Goal: Task Accomplishment & Management: Manage account settings

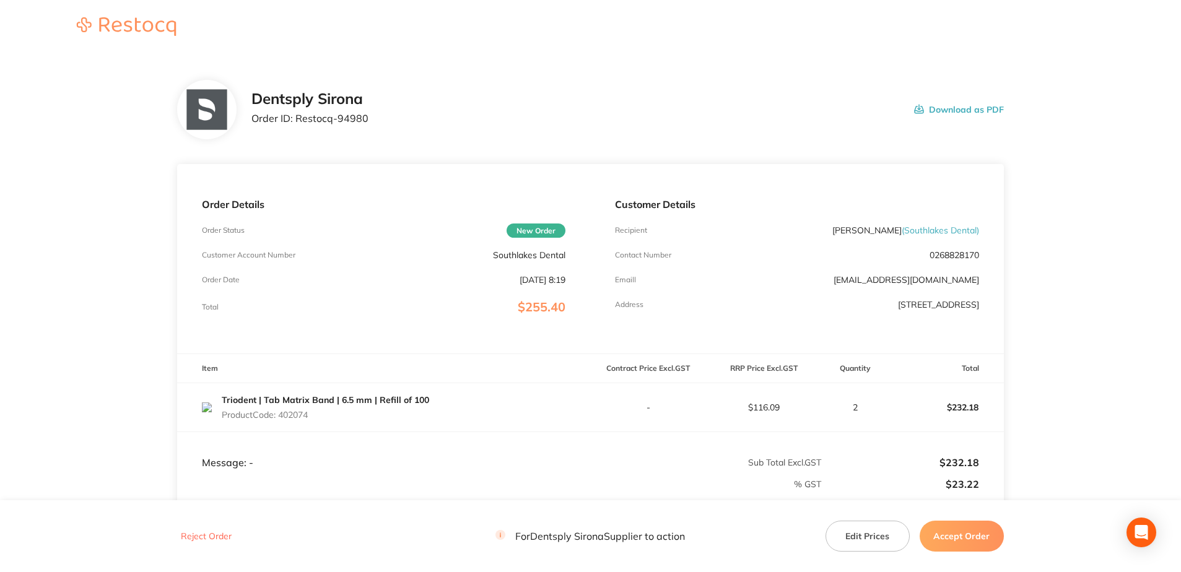
click at [974, 538] on button "Accept Order" at bounding box center [961, 536] width 84 height 31
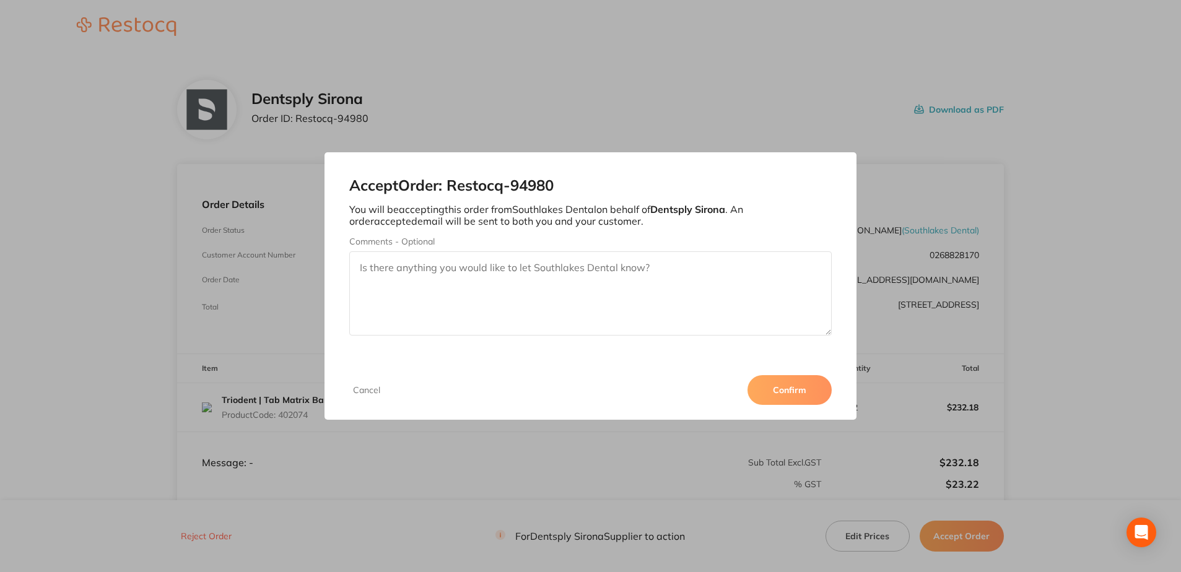
click at [796, 384] on button "Confirm" at bounding box center [789, 390] width 84 height 30
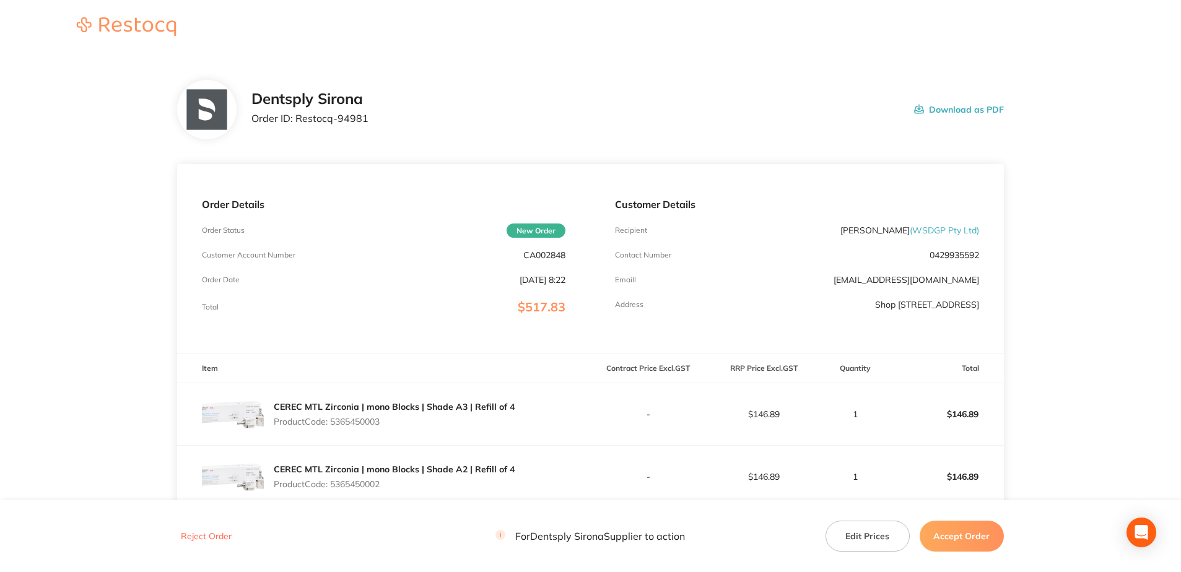
click at [979, 539] on button "Accept Order" at bounding box center [961, 536] width 84 height 31
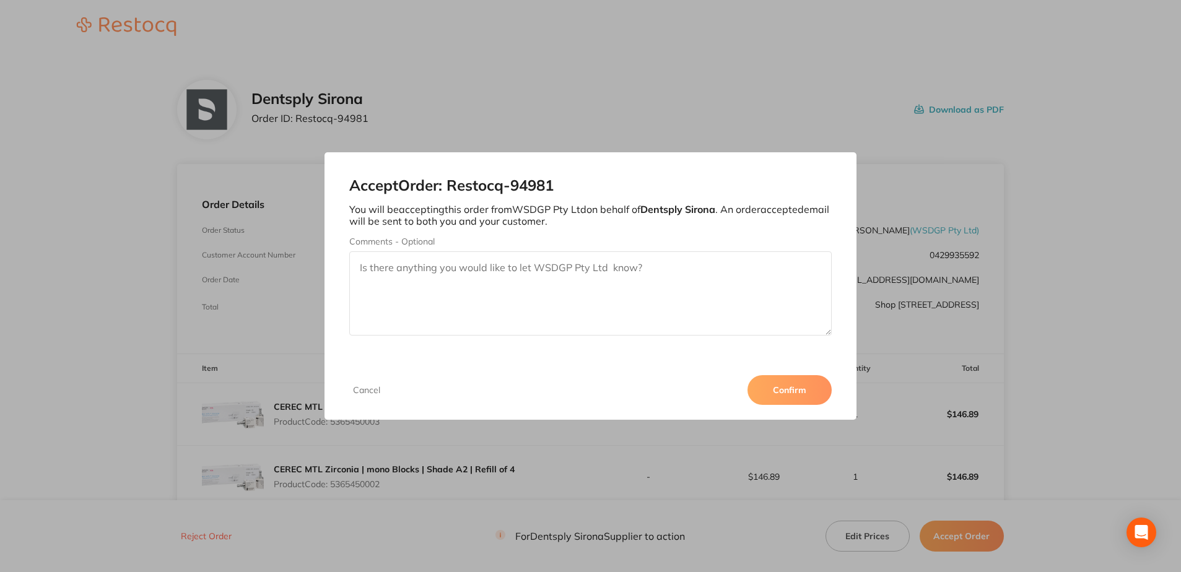
click at [791, 386] on button "Confirm" at bounding box center [789, 390] width 84 height 30
